Goal: Task Accomplishment & Management: Complete application form

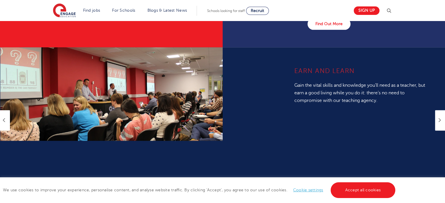
scroll to position [353, 0]
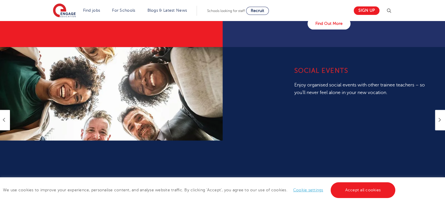
click at [4, 119] on icon at bounding box center [4, 119] width 3 height 7
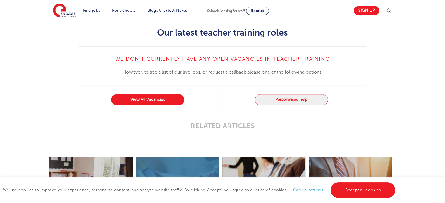
scroll to position [539, 0]
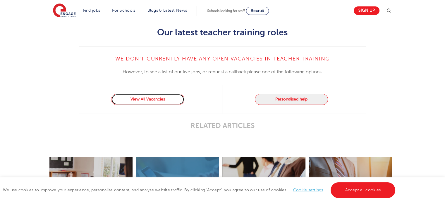
click at [138, 97] on link "View All Vacancies" at bounding box center [147, 99] width 73 height 11
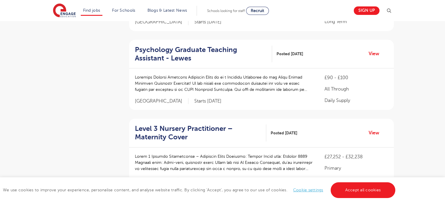
scroll to position [340, 0]
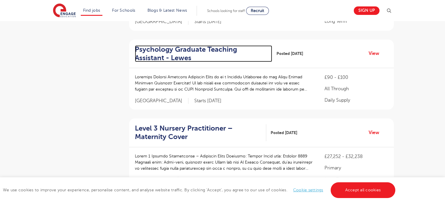
click at [213, 49] on h2 "Psychology Graduate Teaching Assistant - Lewes" at bounding box center [201, 53] width 132 height 17
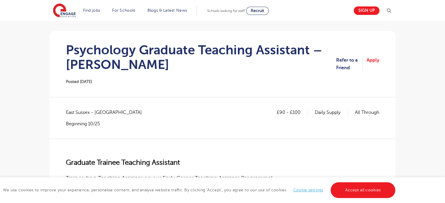
scroll to position [48, 0]
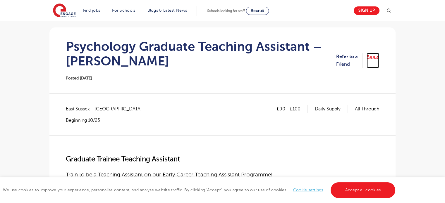
click at [376, 53] on link "Apply" at bounding box center [372, 60] width 13 height 15
